Goal: Navigation & Orientation: Find specific page/section

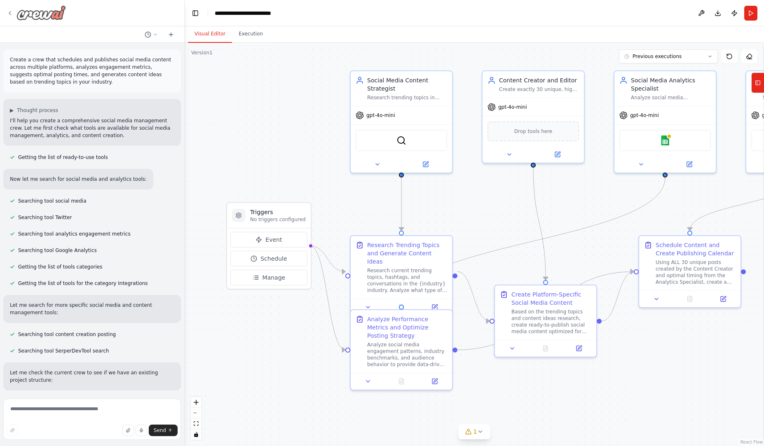
click at [49, 12] on img at bounding box center [40, 12] width 49 height 15
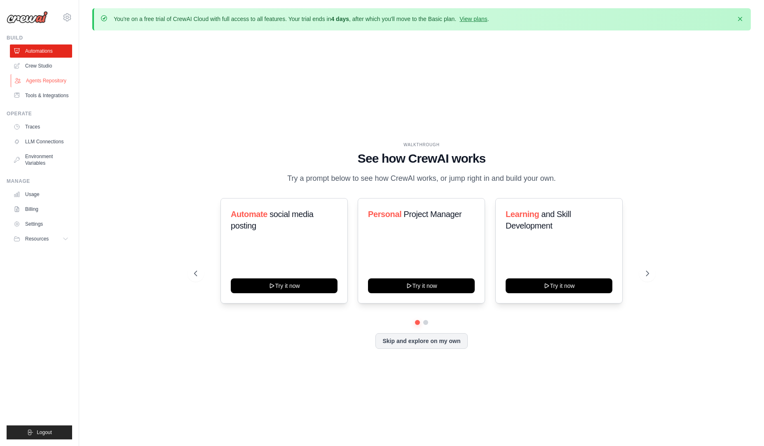
click at [32, 78] on link "Agents Repository" at bounding box center [42, 80] width 62 height 13
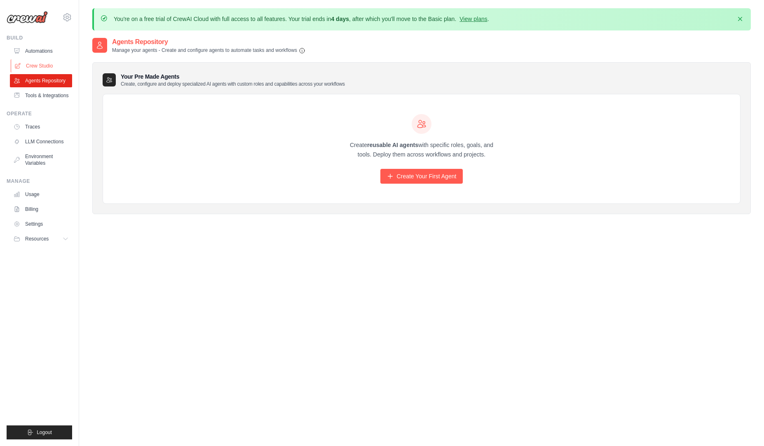
click at [36, 68] on link "Crew Studio" at bounding box center [42, 65] width 62 height 13
